Goal: Information Seeking & Learning: Learn about a topic

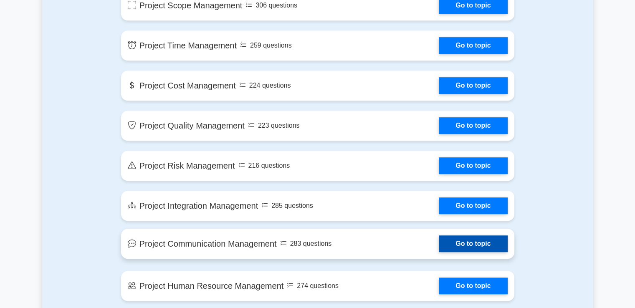
scroll to position [380, 0]
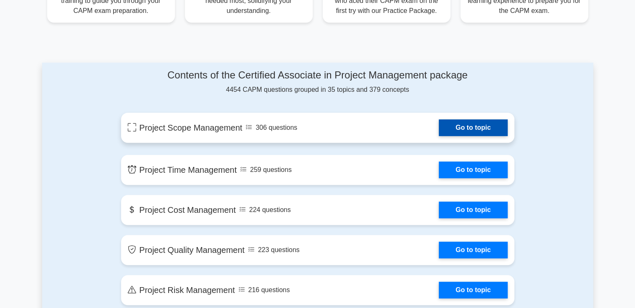
click at [471, 127] on link "Go to topic" at bounding box center [473, 127] width 68 height 17
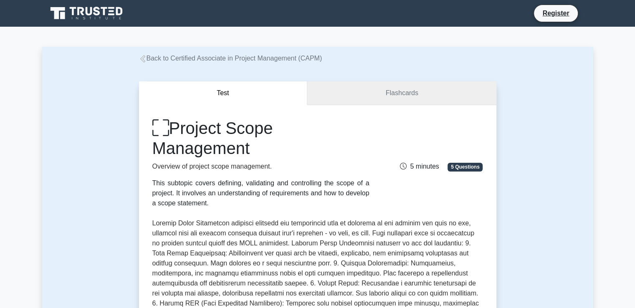
click at [426, 82] on link "Flashcards" at bounding box center [401, 93] width 189 height 24
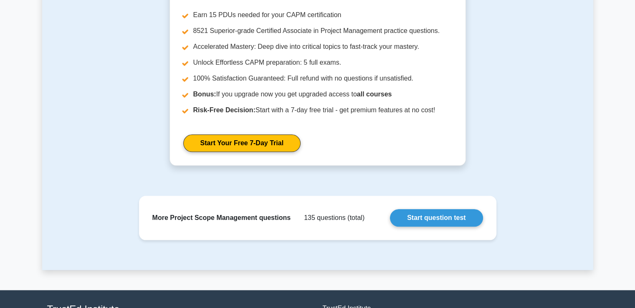
scroll to position [928, 0]
